Goal: Transaction & Acquisition: Download file/media

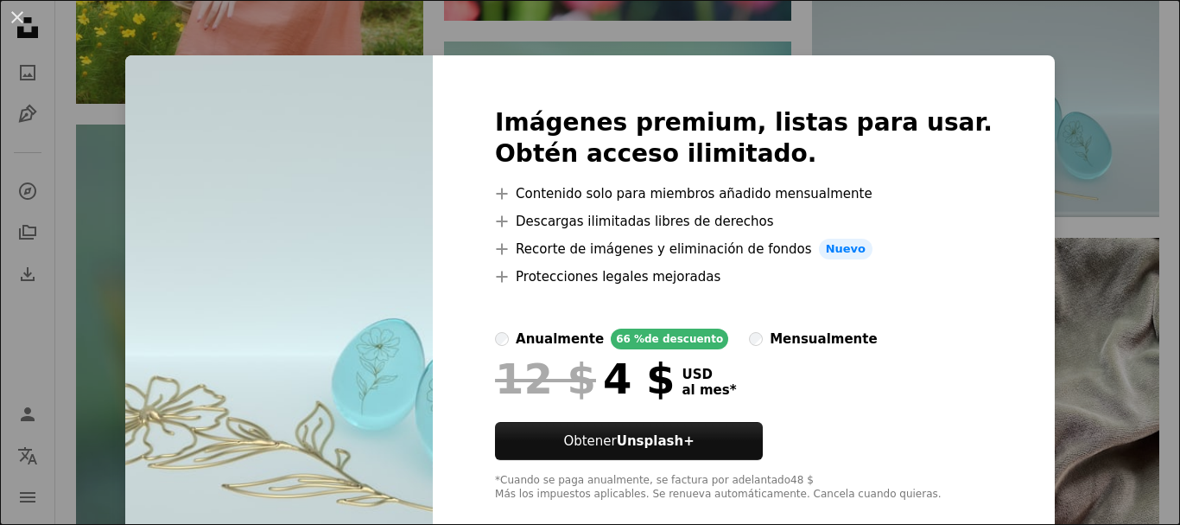
scroll to position [30, 0]
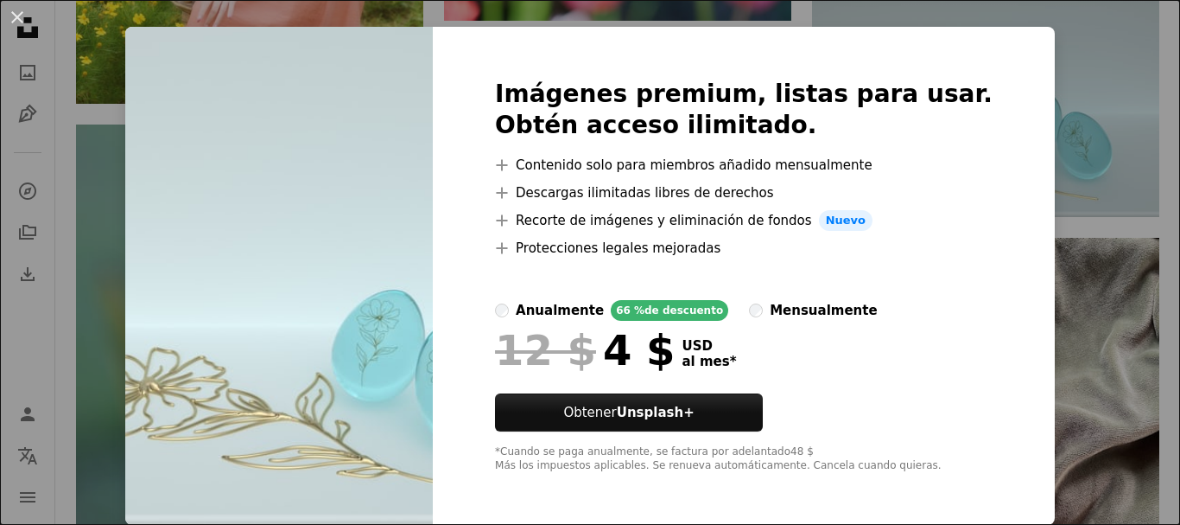
click at [60, 169] on div "An X shape Imágenes premium, listas para usar. Obtén acceso ilimitado. A plus s…" at bounding box center [590, 262] width 1180 height 525
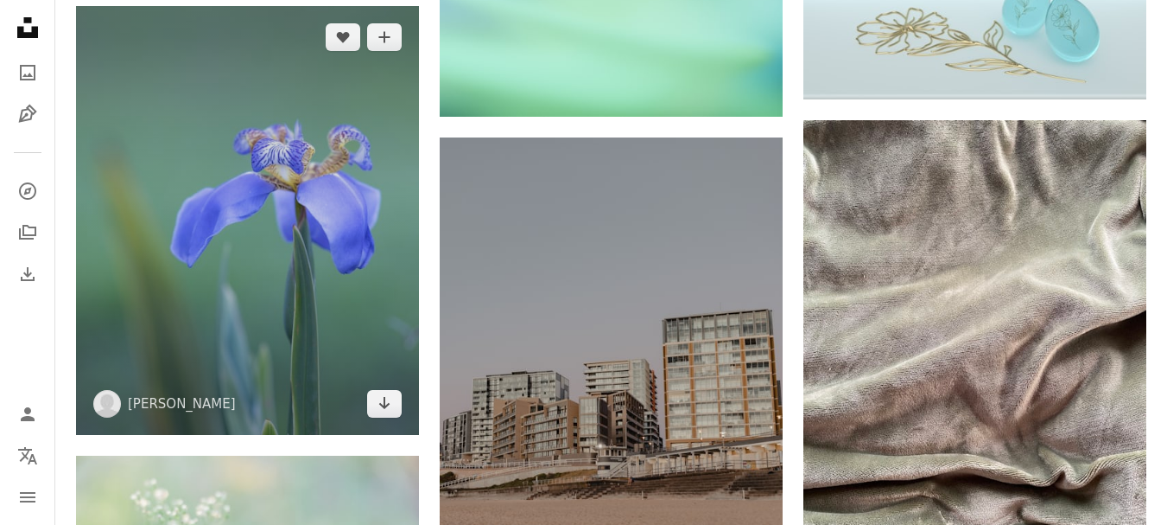
scroll to position [8940, 0]
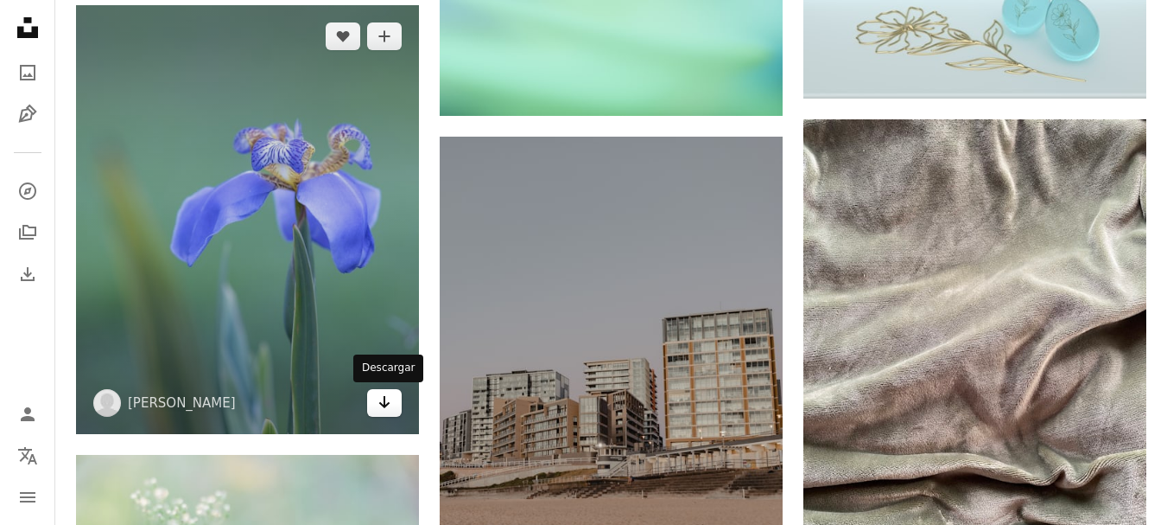
click at [385, 405] on icon "Descargar" at bounding box center [384, 402] width 11 height 12
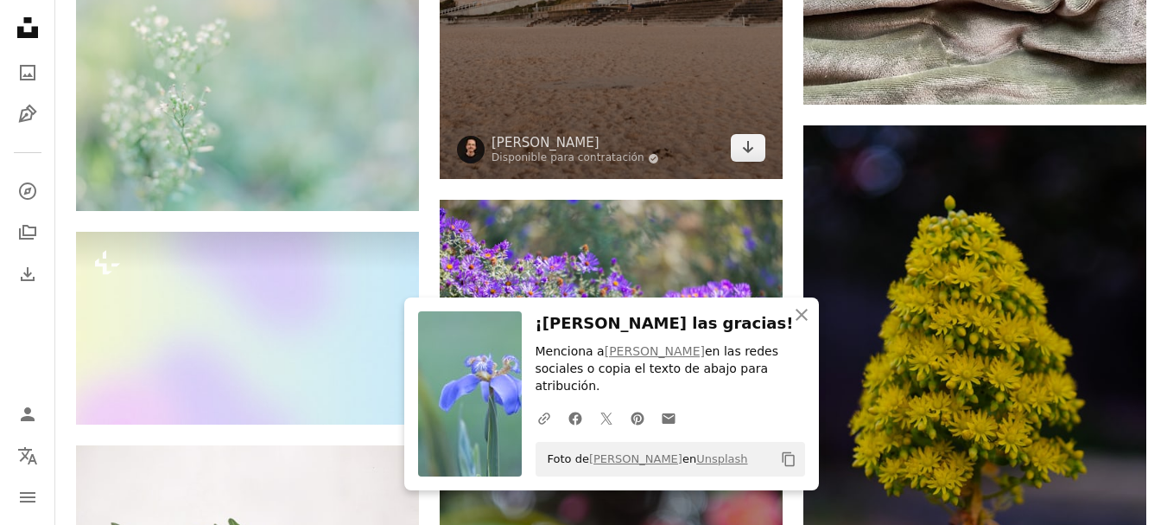
scroll to position [9474, 0]
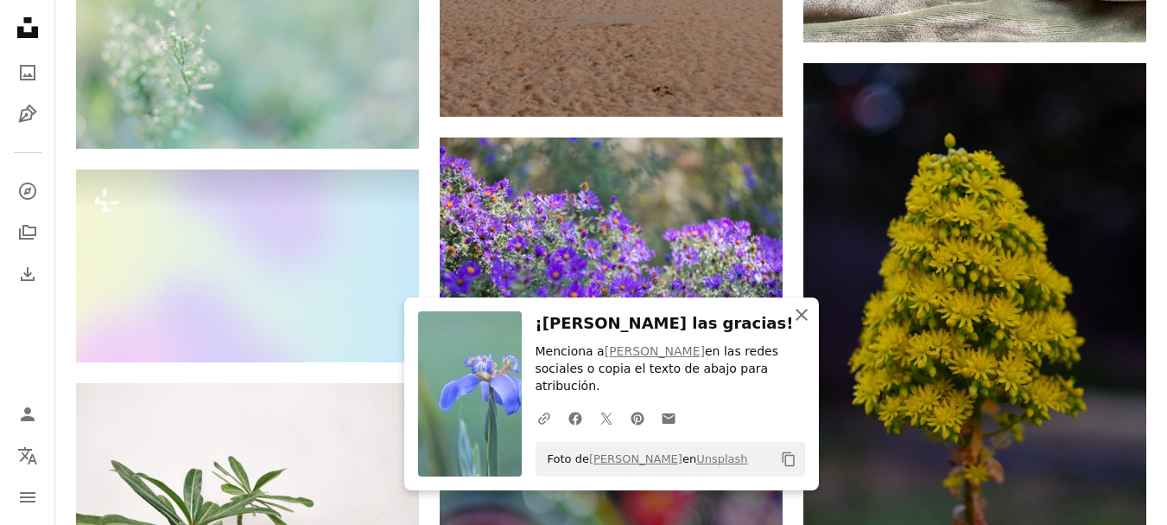
click at [796, 325] on icon "An X shape" at bounding box center [802, 314] width 21 height 21
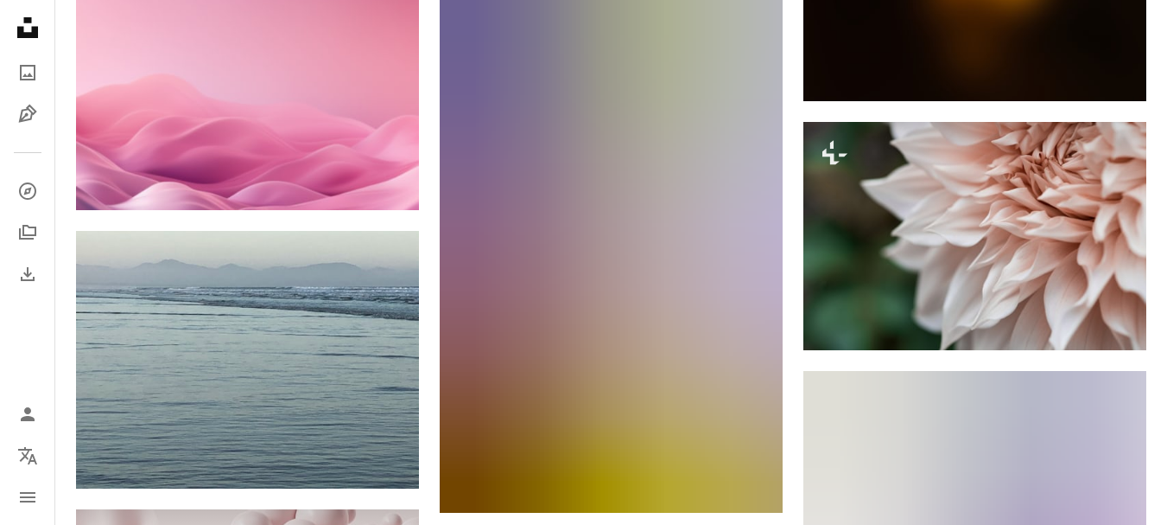
scroll to position [13334, 0]
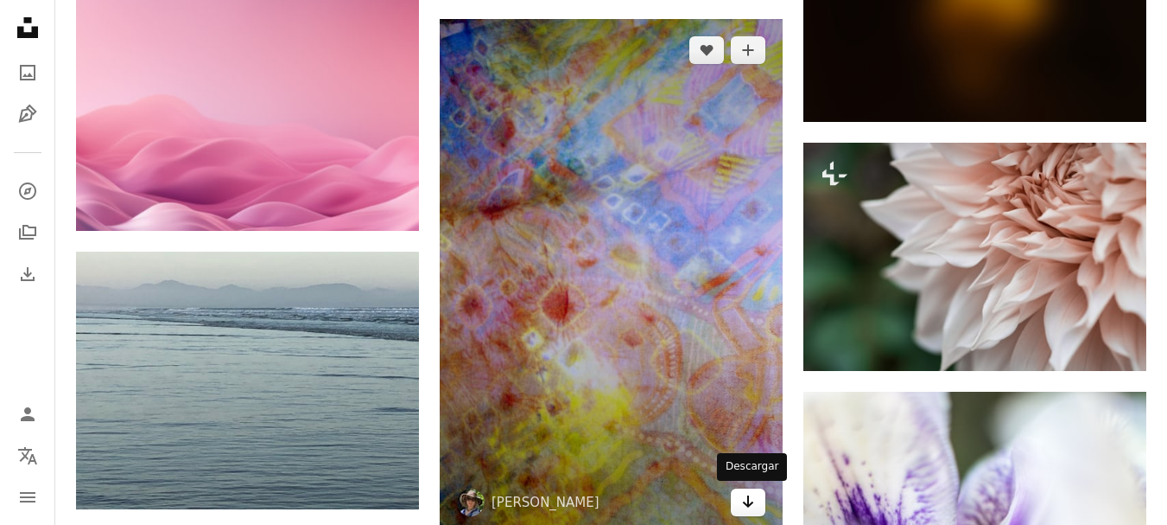
click at [748, 505] on icon "Descargar" at bounding box center [748, 501] width 11 height 12
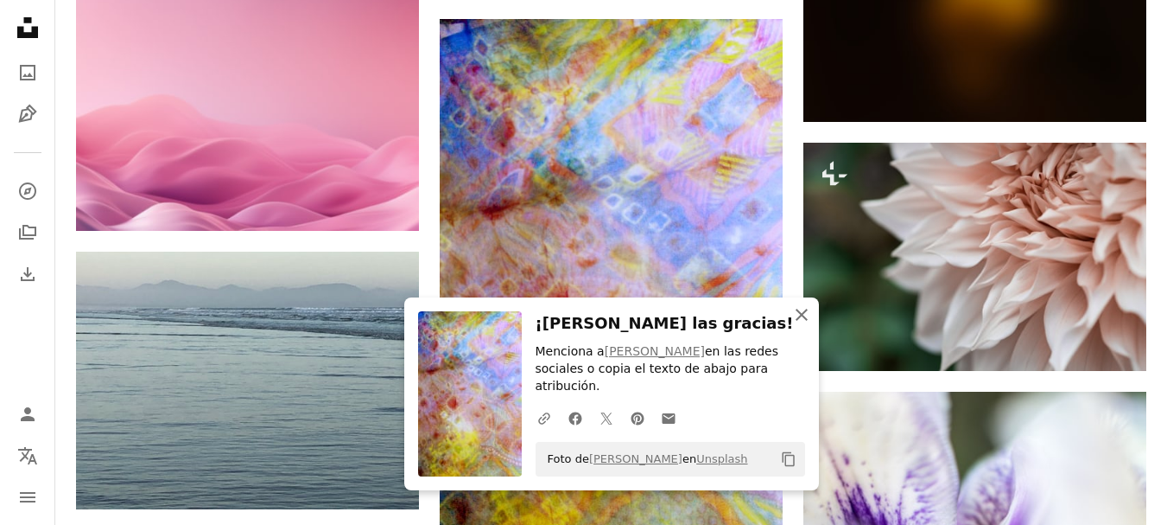
click at [798, 325] on icon "An X shape" at bounding box center [802, 314] width 21 height 21
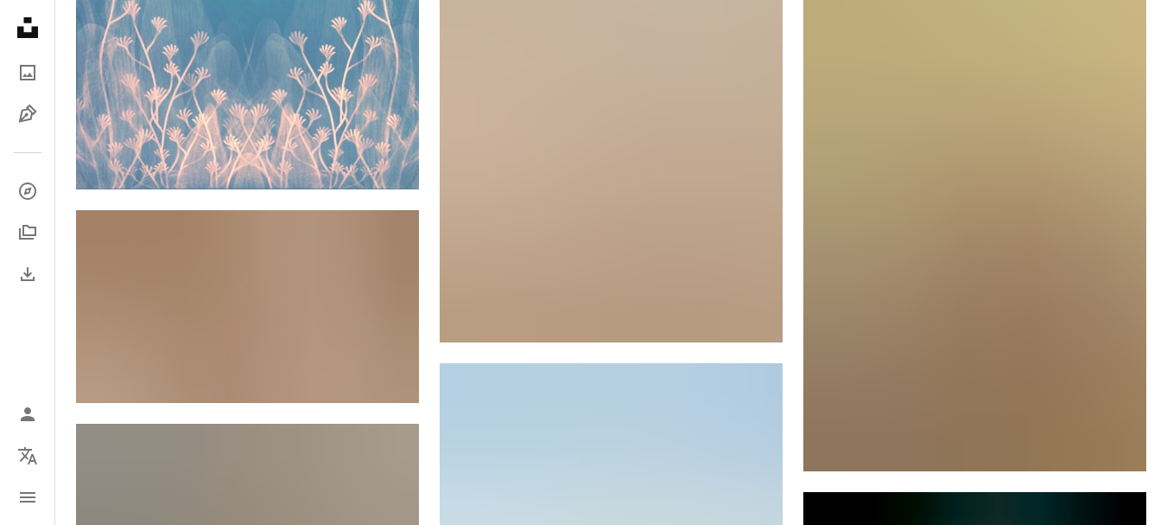
scroll to position [14607, 0]
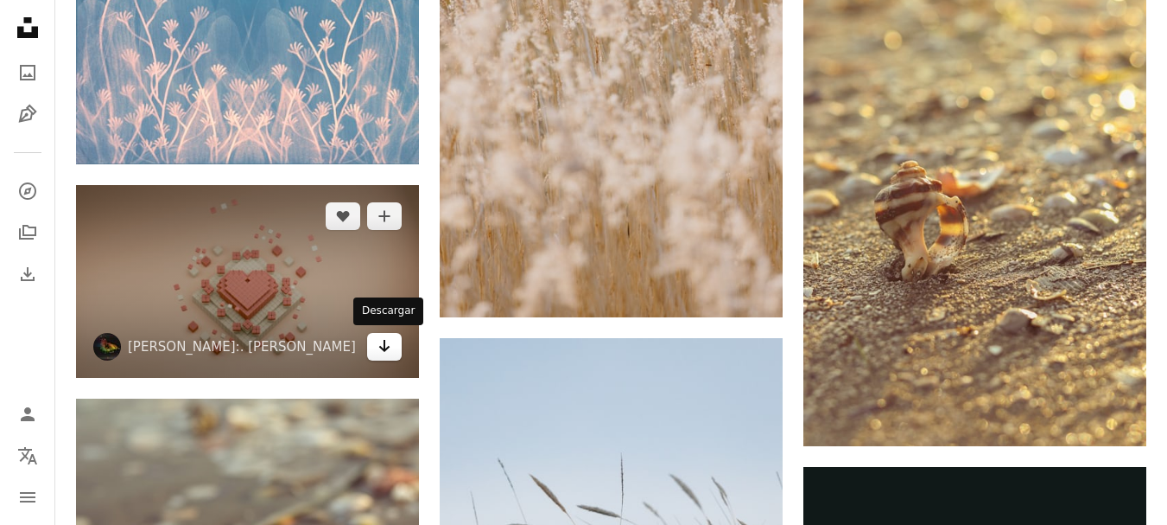
click at [390, 345] on icon "Arrow pointing down" at bounding box center [385, 345] width 14 height 21
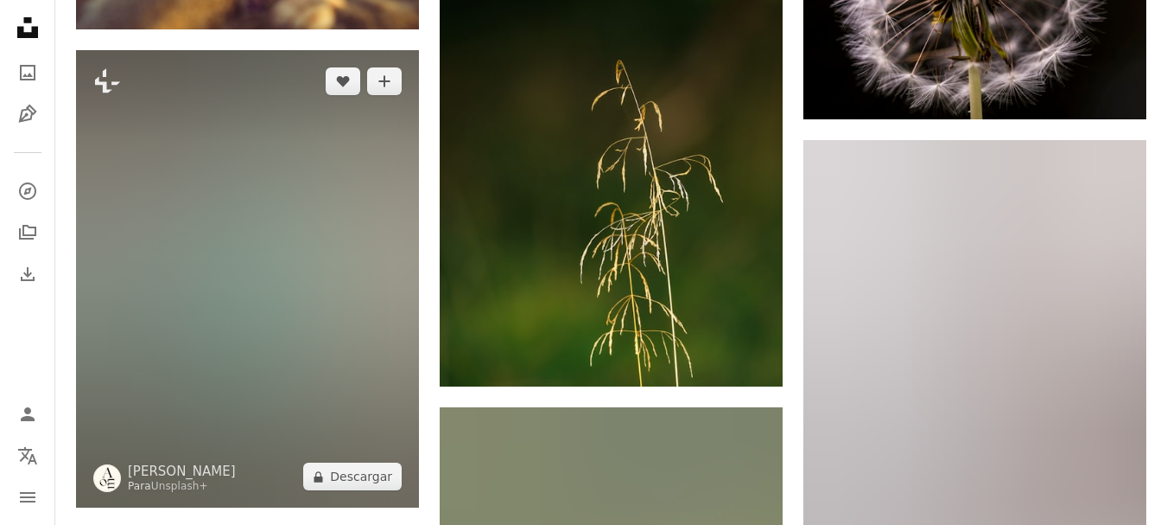
scroll to position [15491, 0]
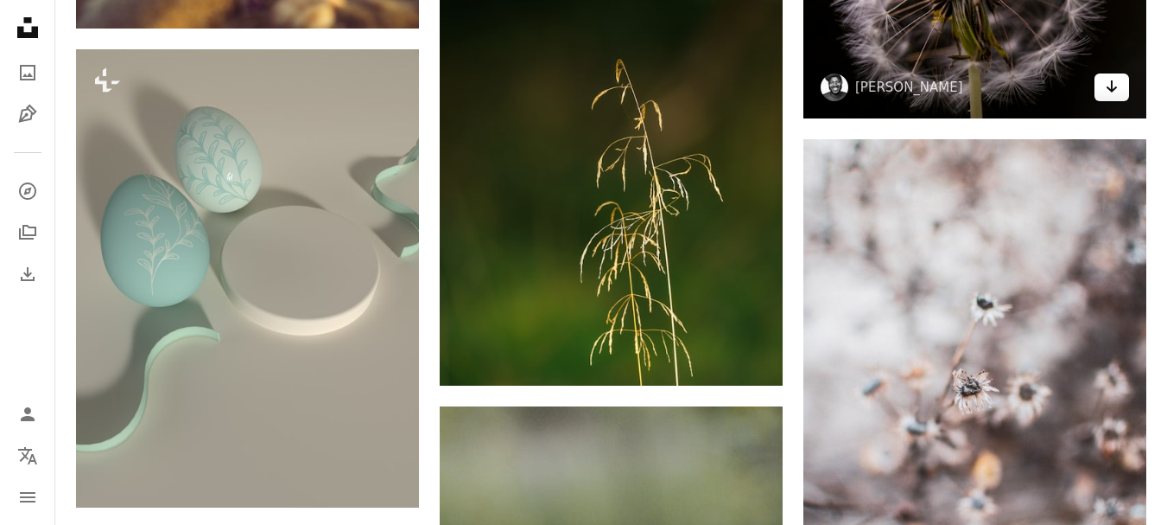
click at [1106, 88] on icon "Arrow pointing down" at bounding box center [1112, 86] width 14 height 21
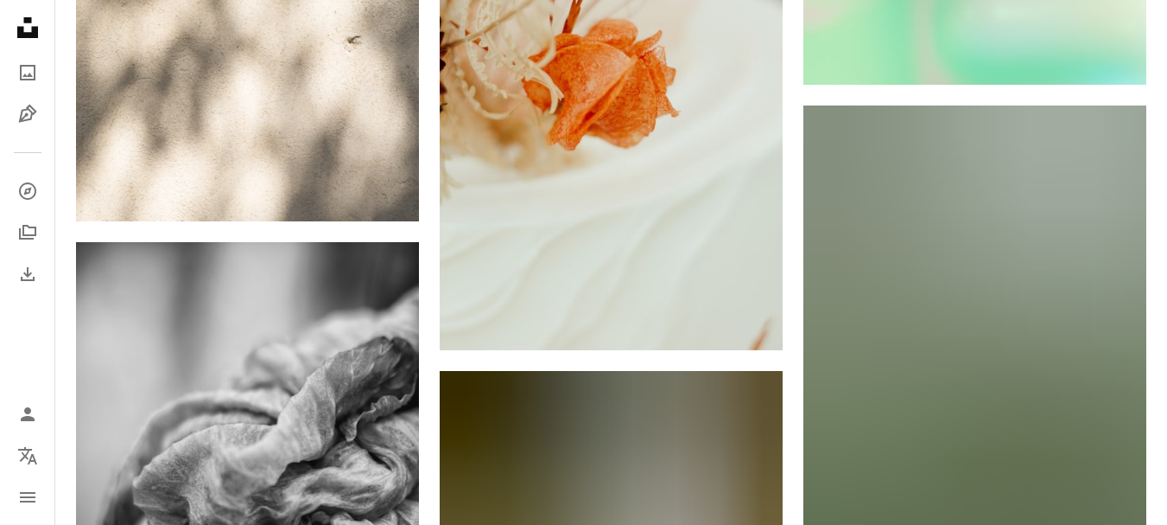
scroll to position [16947, 0]
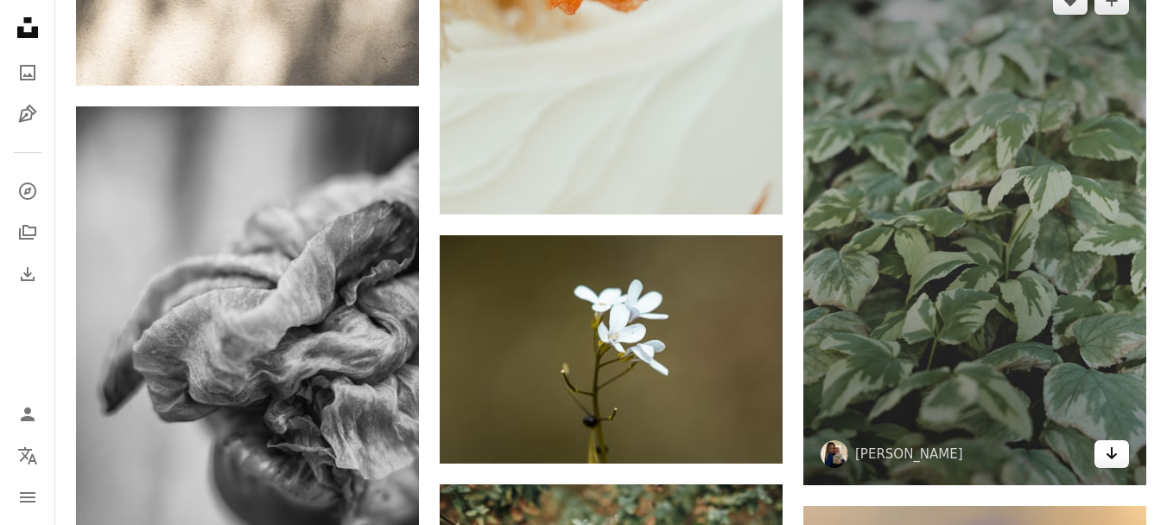
click at [1114, 449] on icon "Arrow pointing down" at bounding box center [1112, 452] width 14 height 21
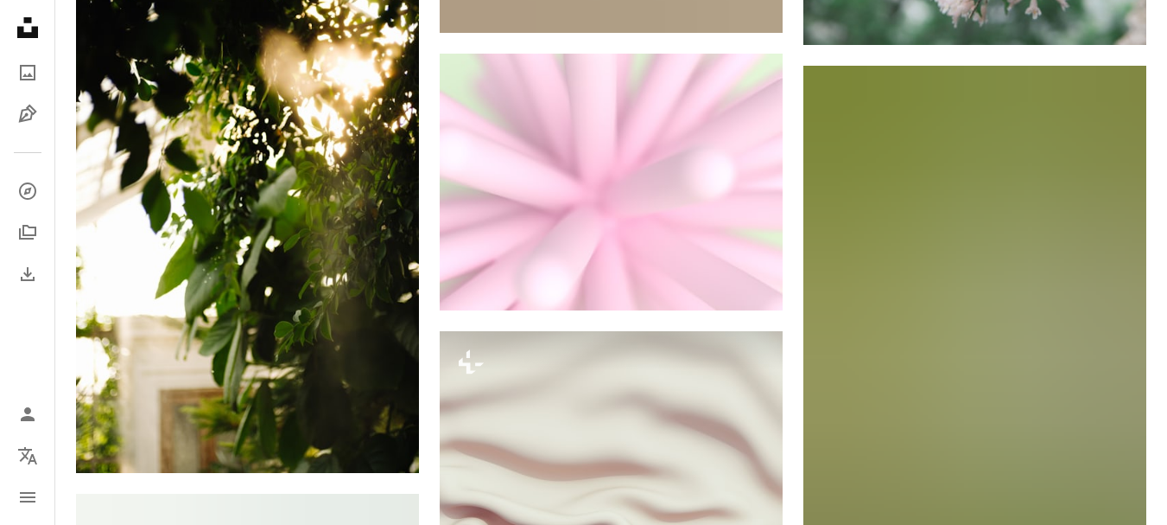
scroll to position [27873, 0]
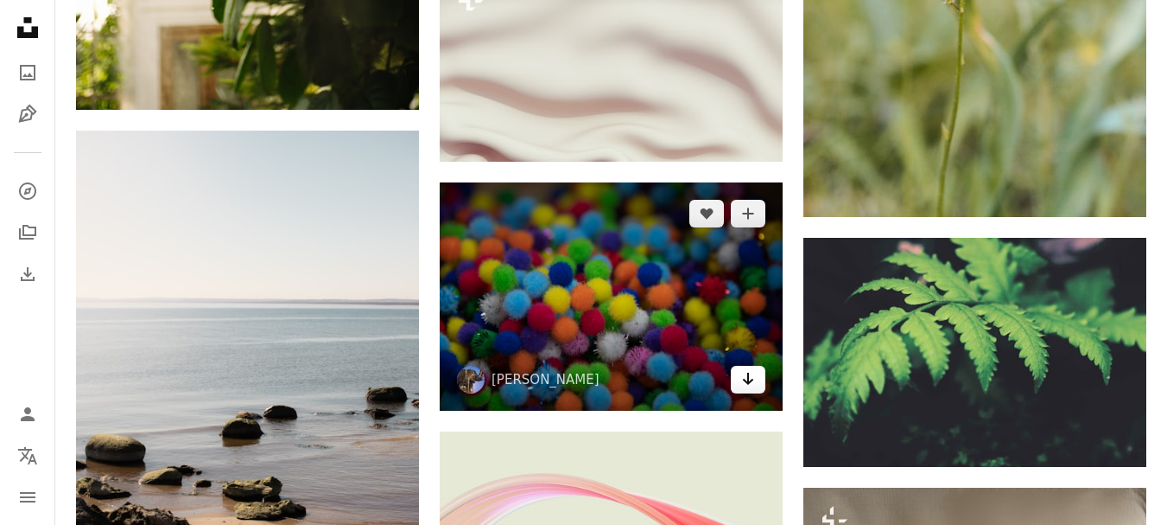
click at [747, 372] on icon "Arrow pointing down" at bounding box center [748, 378] width 14 height 21
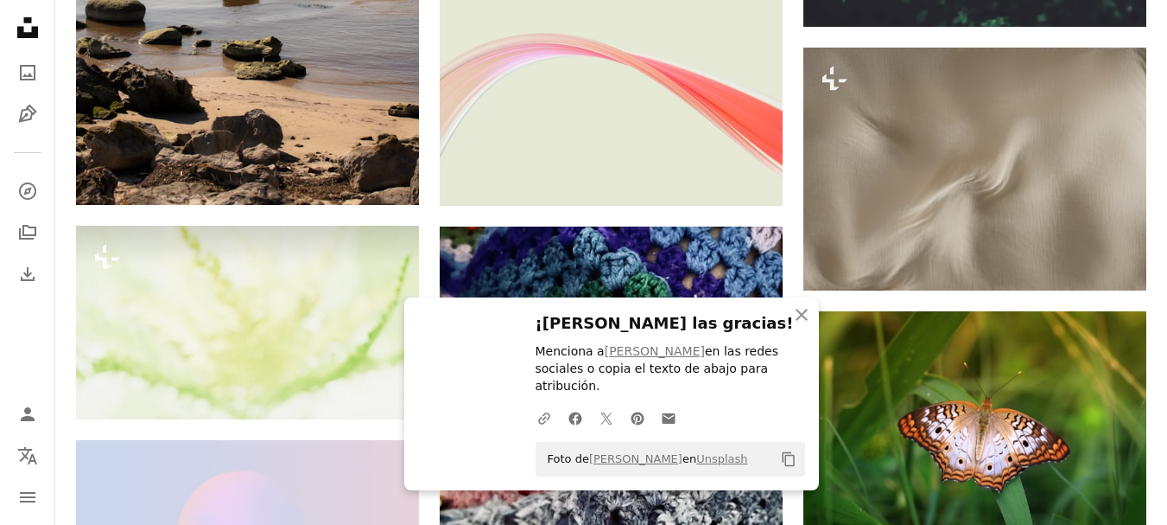
scroll to position [28314, 0]
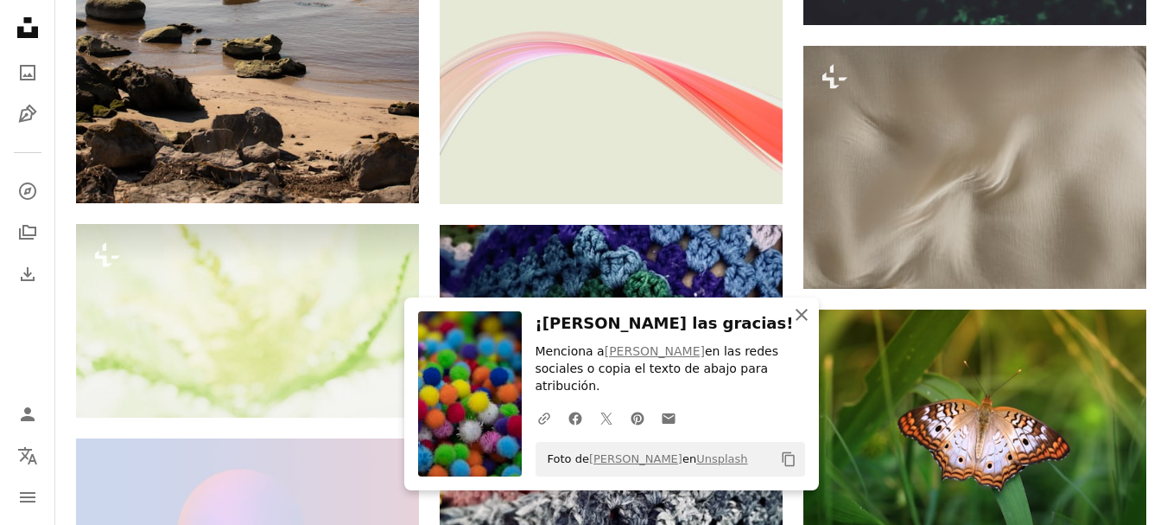
click at [805, 321] on icon "button" at bounding box center [802, 314] width 12 height 12
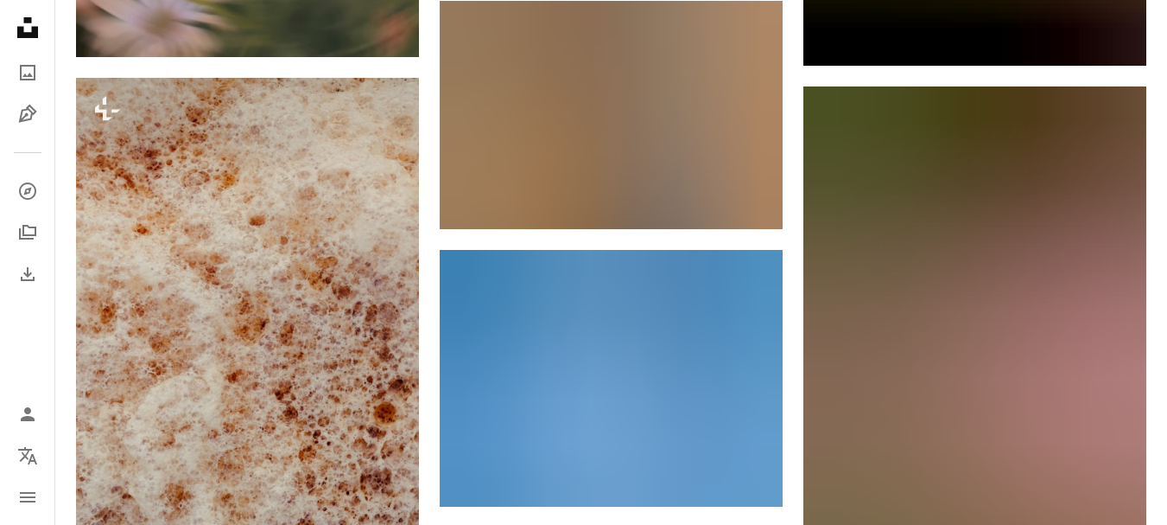
scroll to position [40156, 0]
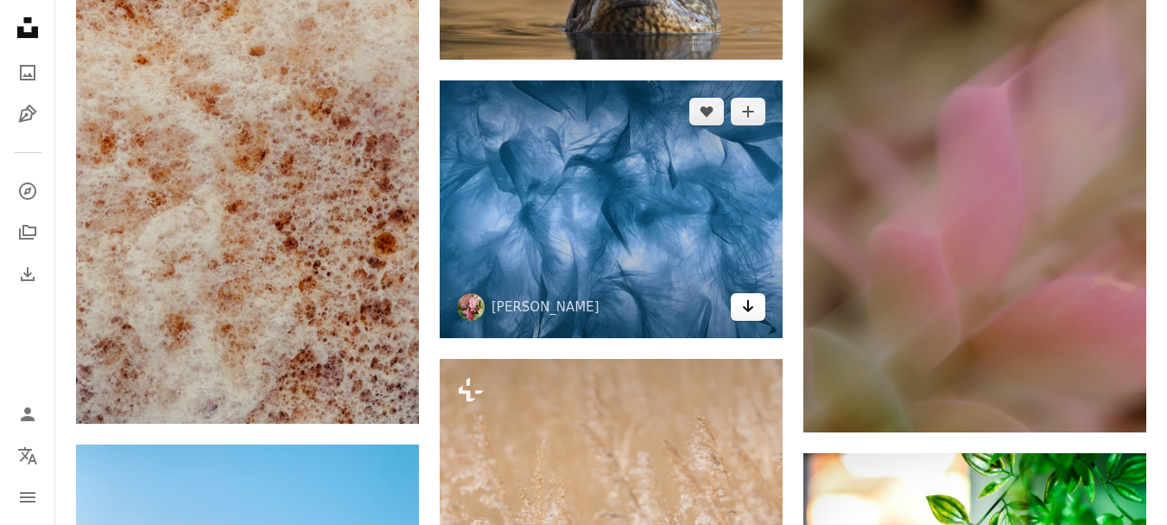
click at [744, 304] on icon "Arrow pointing down" at bounding box center [748, 306] width 14 height 21
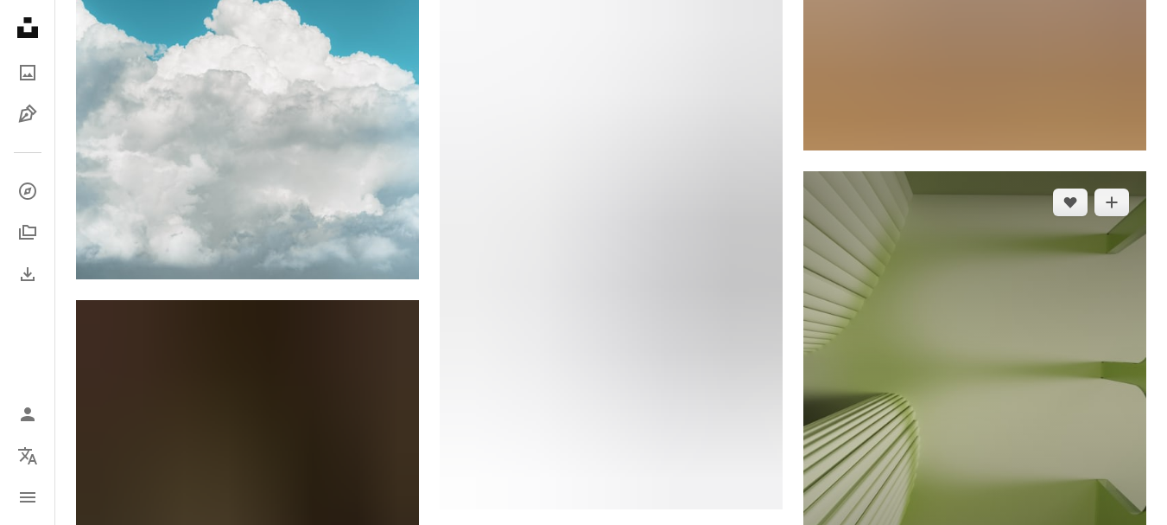
scroll to position [43113, 0]
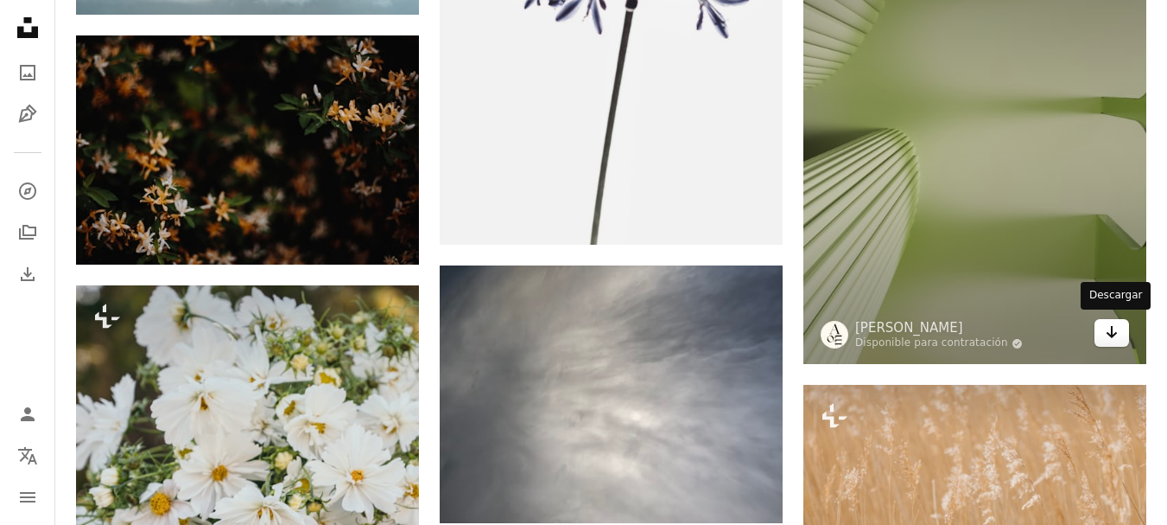
click at [1112, 328] on icon "Descargar" at bounding box center [1112, 332] width 11 height 12
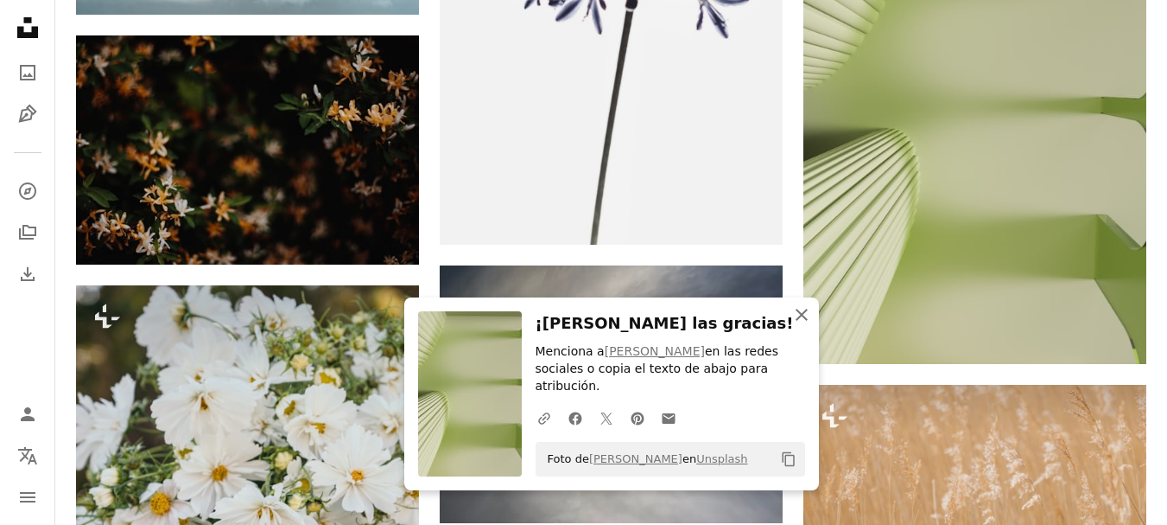
click at [802, 325] on icon "An X shape" at bounding box center [802, 314] width 21 height 21
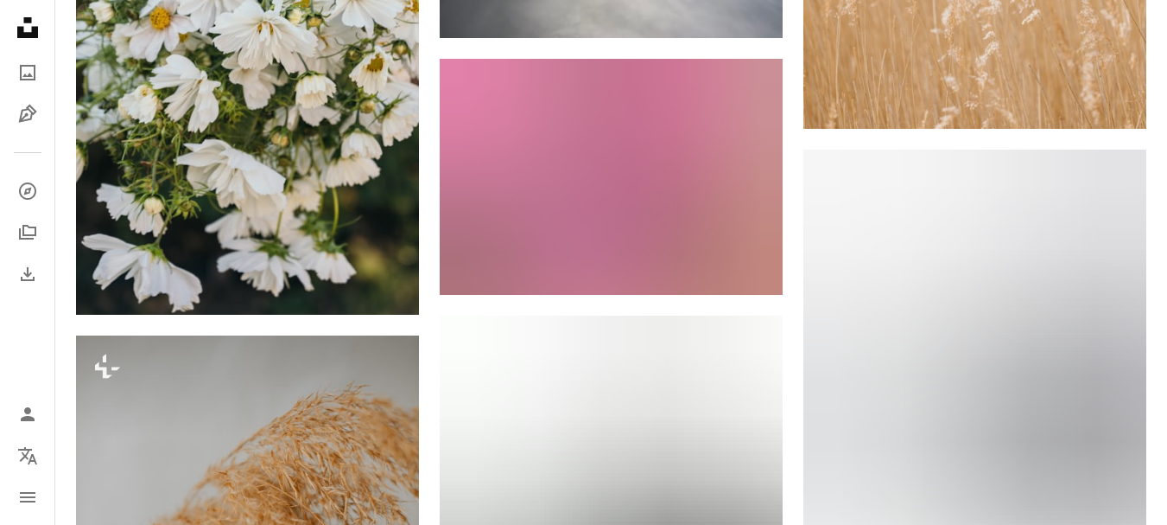
scroll to position [43607, 0]
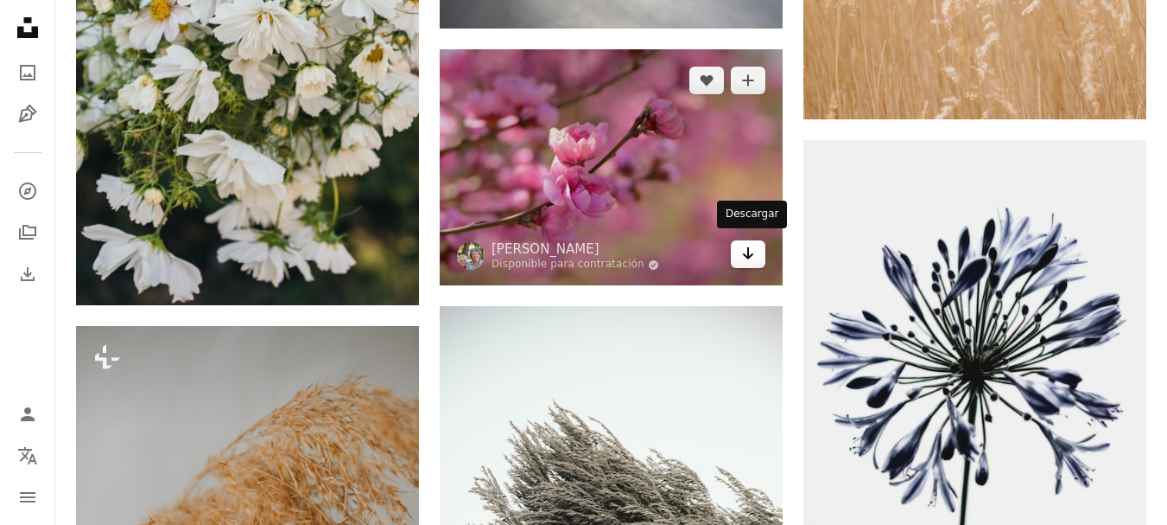
click at [752, 246] on icon "Arrow pointing down" at bounding box center [748, 253] width 14 height 21
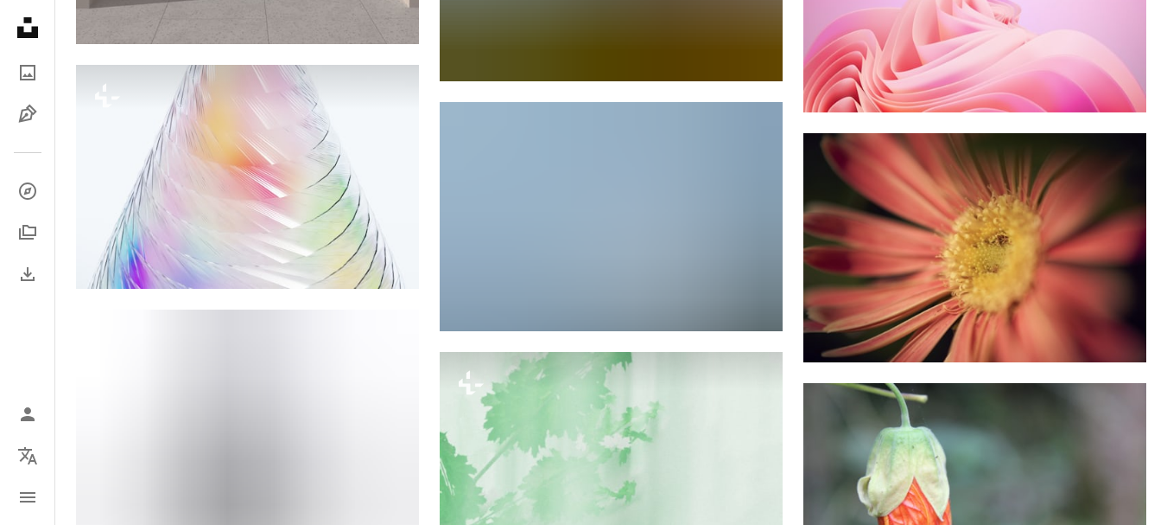
scroll to position [44750, 0]
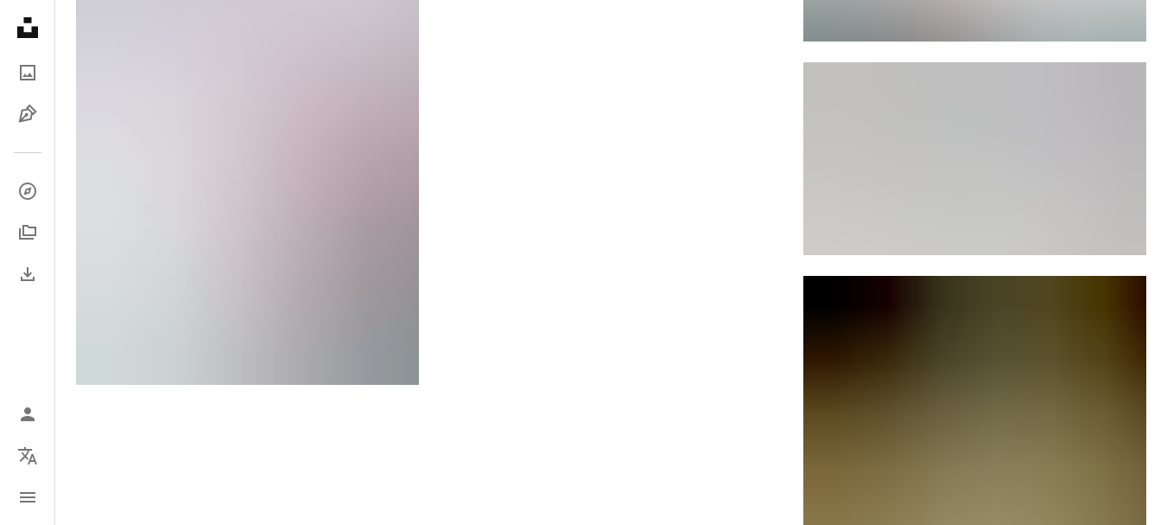
scroll to position [48345, 0]
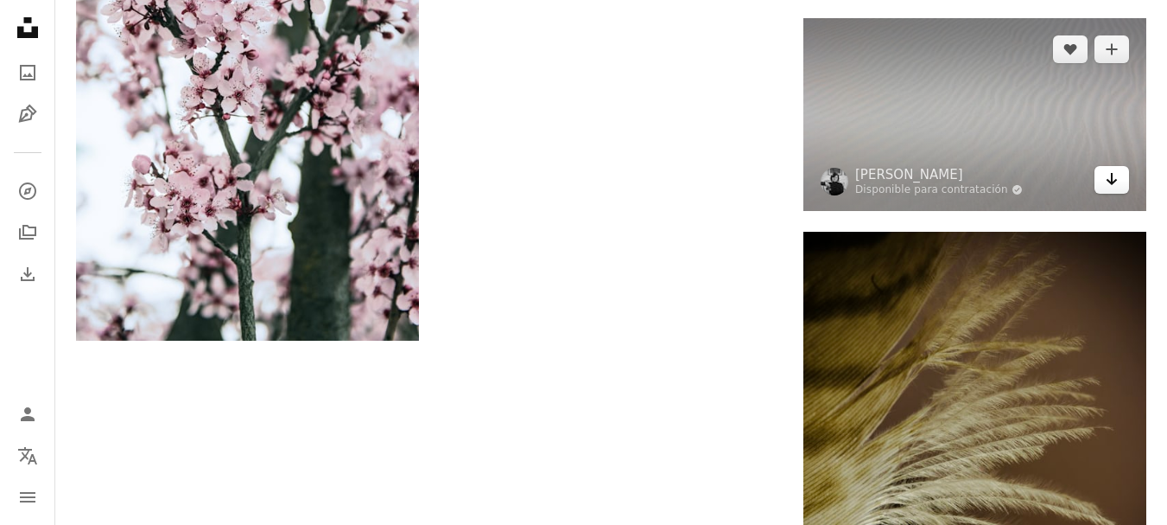
click at [1100, 176] on link "Arrow pointing down" at bounding box center [1112, 180] width 35 height 28
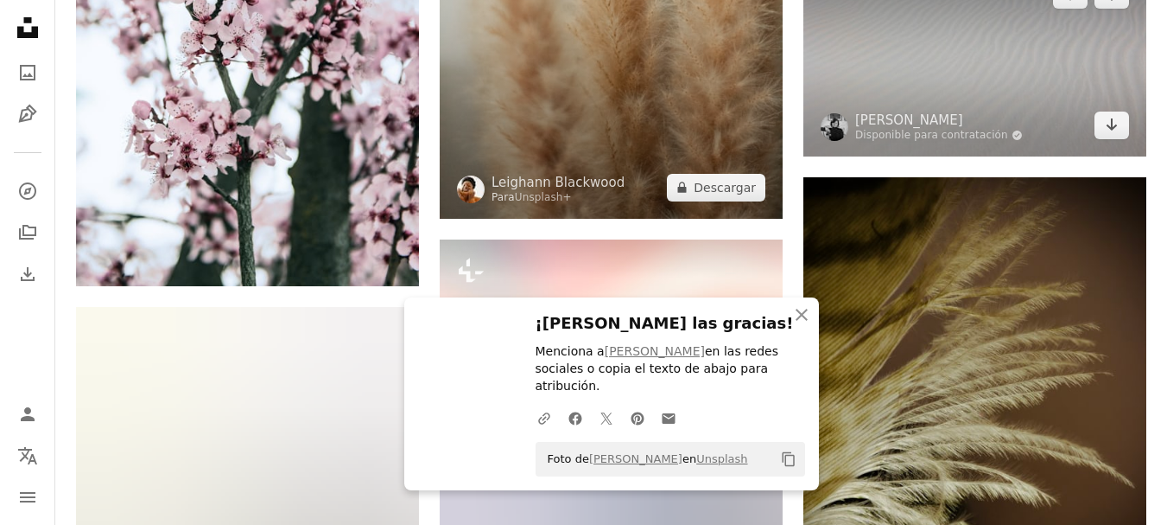
scroll to position [48578, 0]
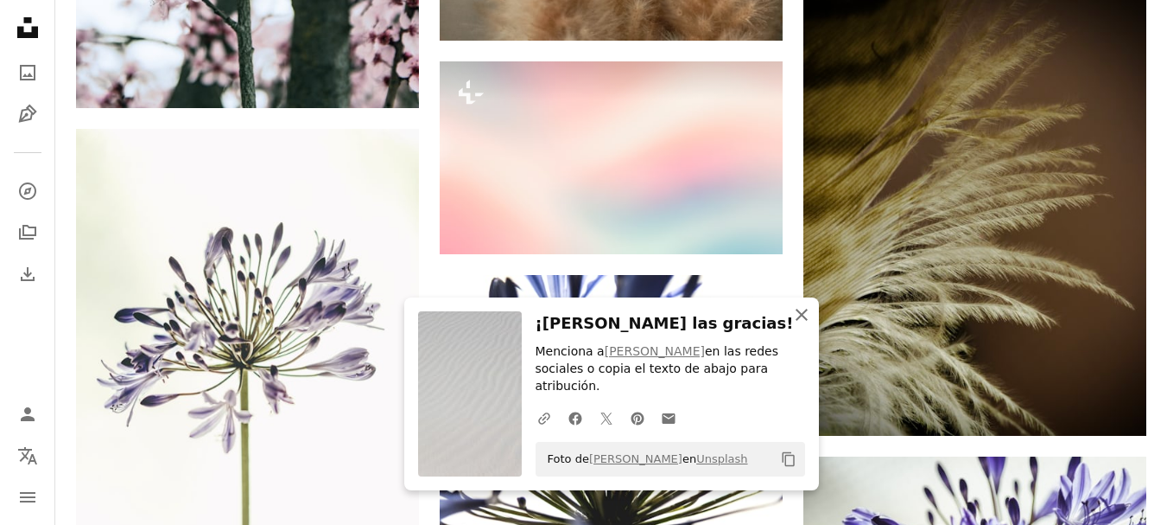
click at [805, 321] on icon "button" at bounding box center [802, 314] width 12 height 12
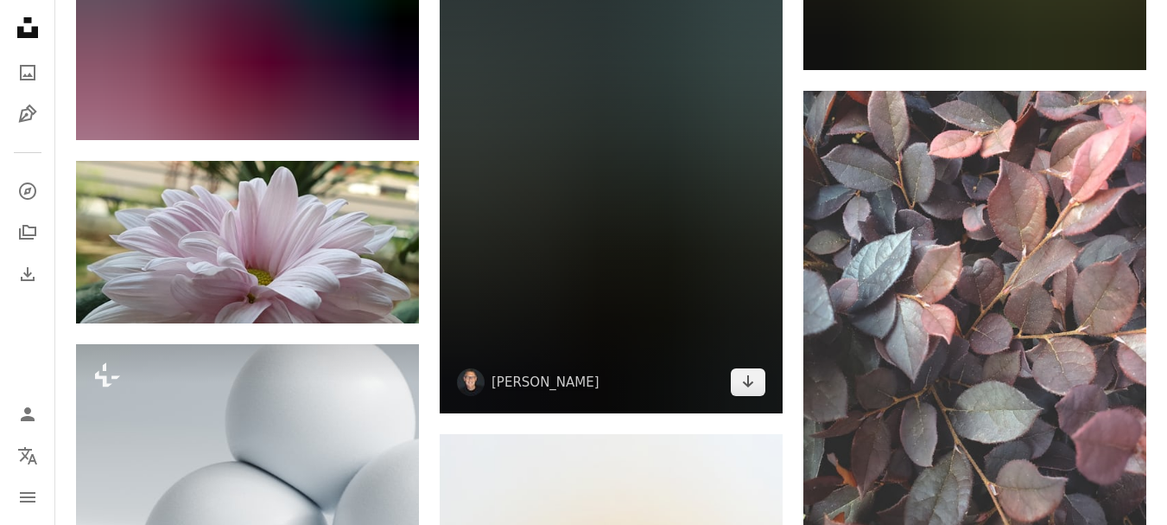
scroll to position [54239, 0]
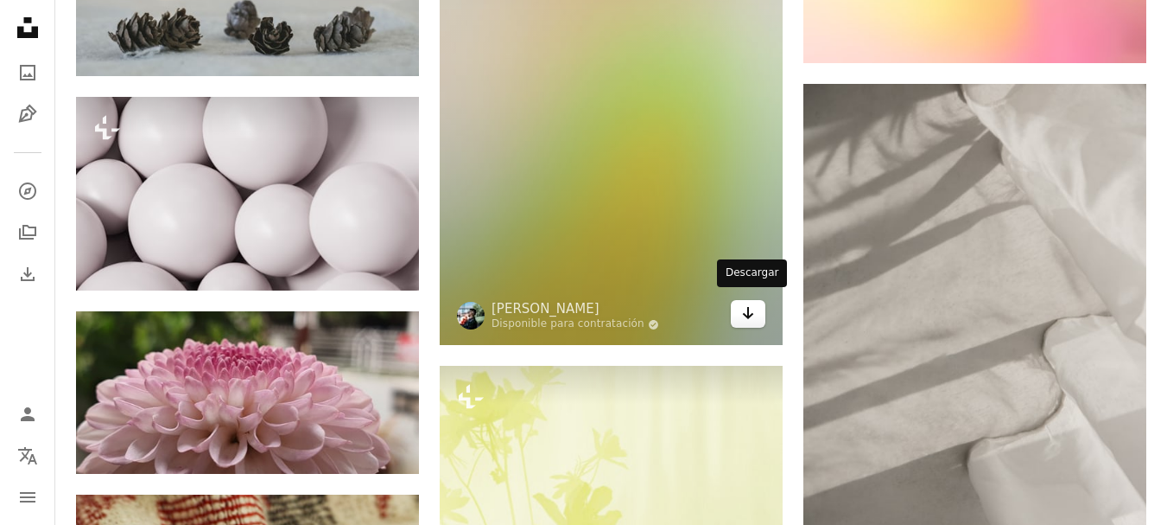
click at [746, 308] on icon "Descargar" at bounding box center [748, 313] width 11 height 12
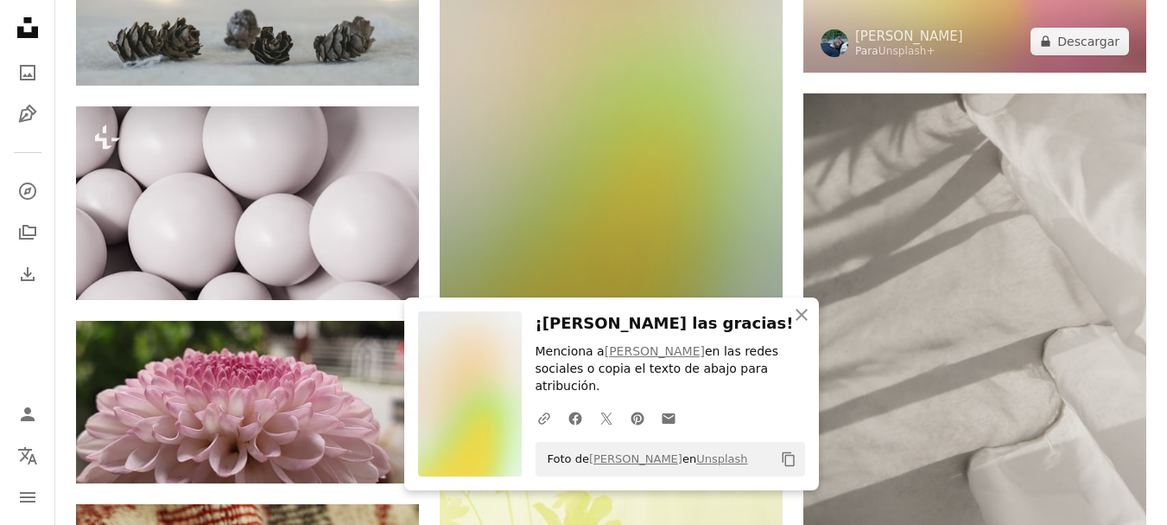
scroll to position [54308, 0]
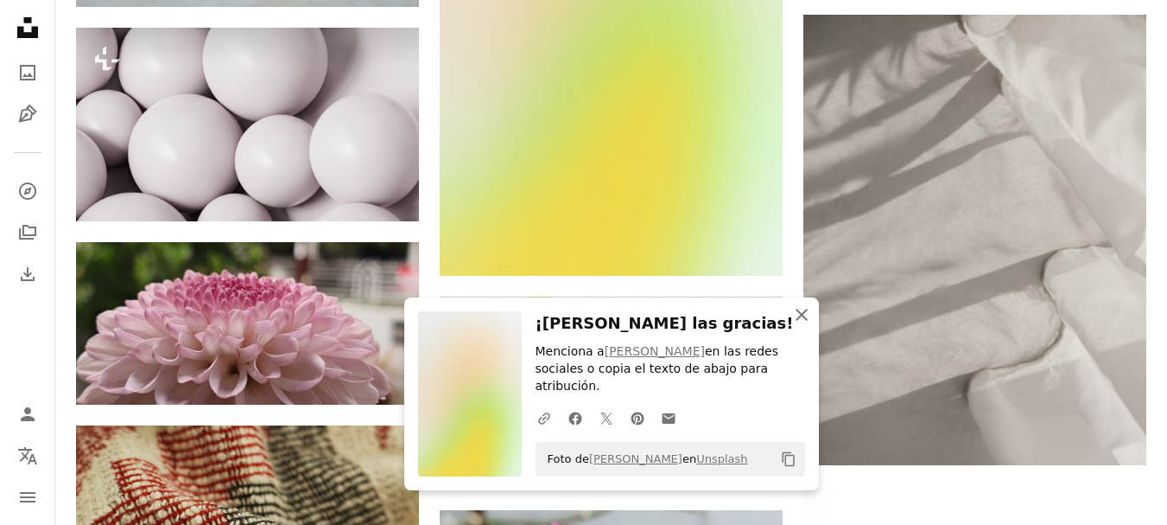
click at [799, 321] on icon "button" at bounding box center [802, 314] width 12 height 12
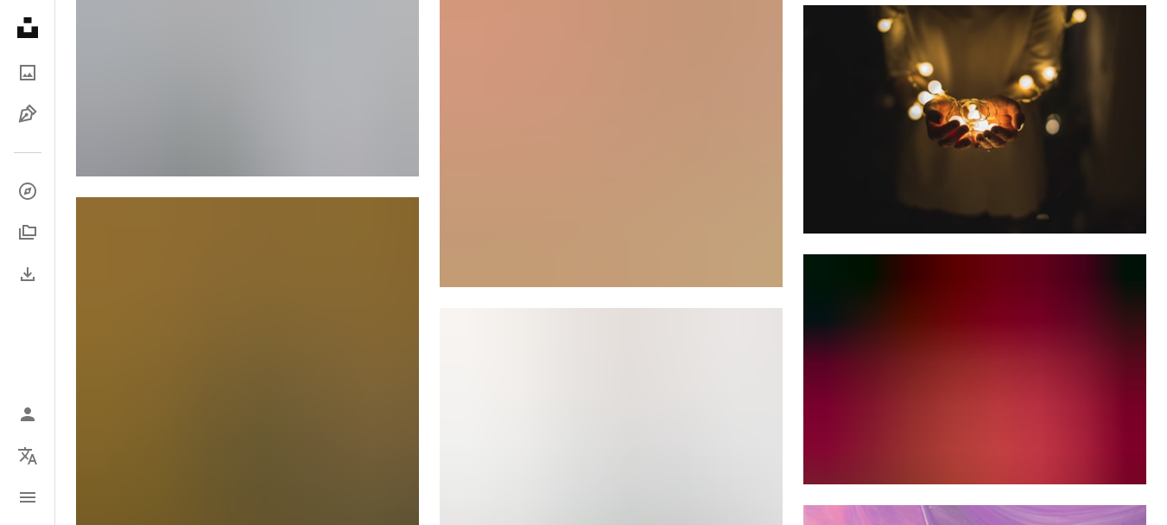
scroll to position [55407, 0]
